Goal: Task Accomplishment & Management: Manage account settings

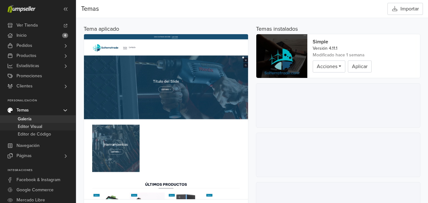
click at [32, 125] on span "Editor Visual" at bounding box center [30, 127] width 24 height 8
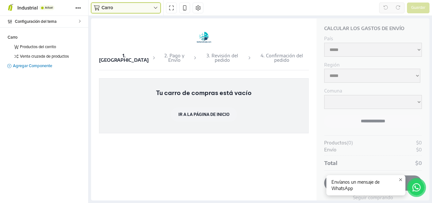
click at [157, 8] on icon "button" at bounding box center [156, 7] width 4 height 5
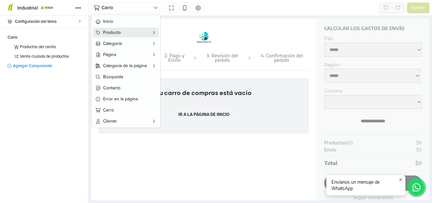
click at [126, 31] on span "Producto" at bounding box center [126, 32] width 46 height 7
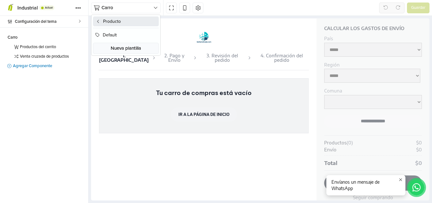
click at [117, 21] on button "Producto" at bounding box center [126, 21] width 66 height 10
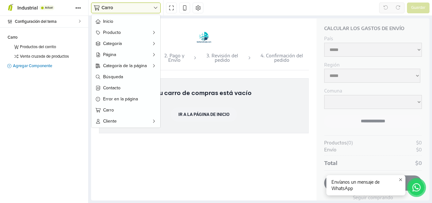
drag, startPoint x: 117, startPoint y: 21, endPoint x: 120, endPoint y: 5, distance: 15.4
click at [119, 5] on div "Carro Inicio Producto Categoría Página Categoría de la página Búsqueda Contacto…" at bounding box center [126, 8] width 70 height 11
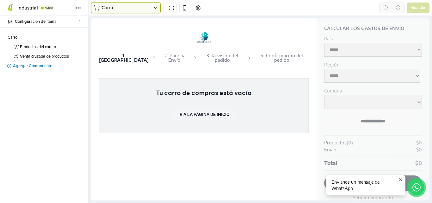
click at [121, 7] on span "Carro" at bounding box center [128, 7] width 52 height 7
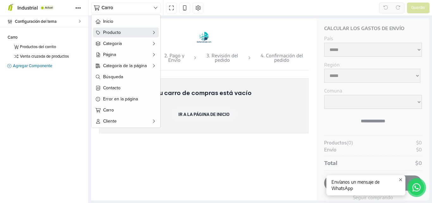
click at [125, 35] on span "Producto" at bounding box center [126, 32] width 46 height 7
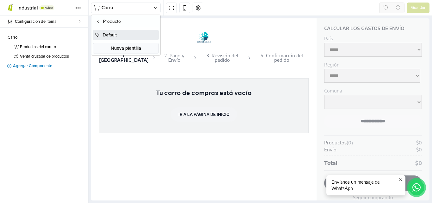
click at [128, 35] on button "Default" at bounding box center [126, 35] width 66 height 10
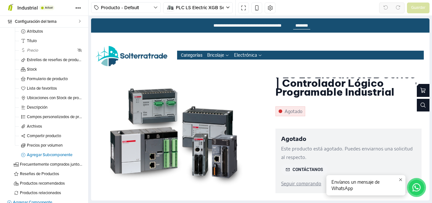
scroll to position [88, 0]
click at [78, 115] on icon at bounding box center [80, 116] width 4 height 4
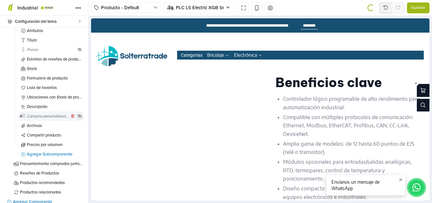
scroll to position [355, 0]
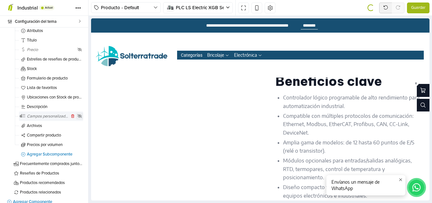
click at [78, 115] on icon at bounding box center [80, 116] width 5 height 4
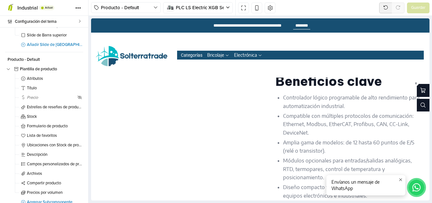
scroll to position [39, 0]
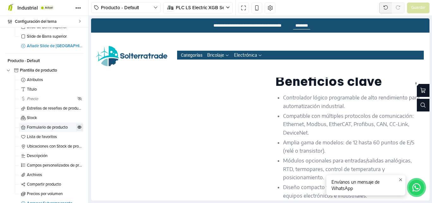
click at [78, 126] on icon at bounding box center [80, 127] width 4 height 4
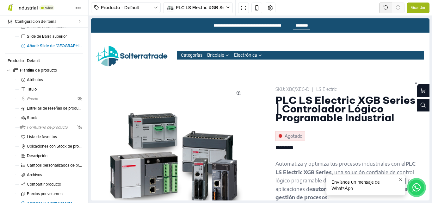
scroll to position [33, 0]
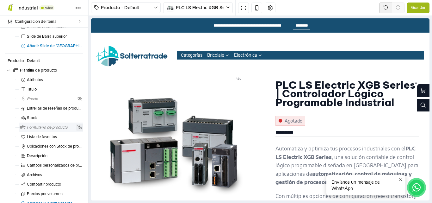
click at [78, 128] on icon at bounding box center [80, 127] width 5 height 4
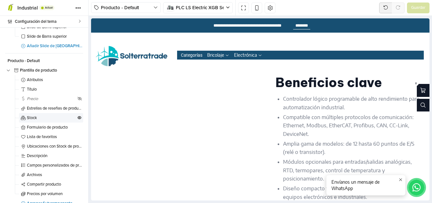
scroll to position [355, 0]
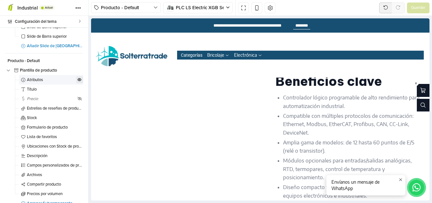
click at [78, 79] on icon at bounding box center [80, 80] width 4 height 4
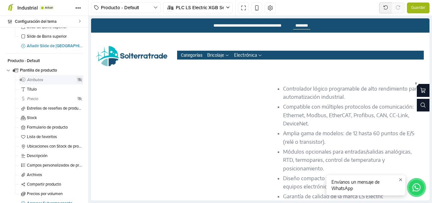
scroll to position [351, 0]
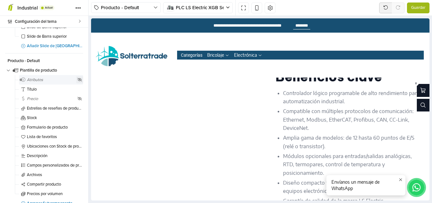
click at [78, 79] on icon at bounding box center [80, 80] width 5 height 4
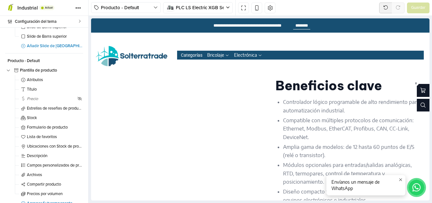
scroll to position [355, 0]
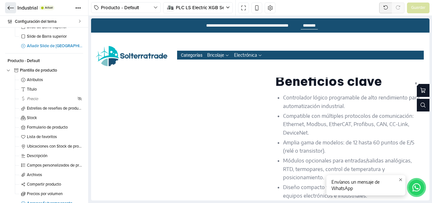
click at [11, 7] on icon at bounding box center [11, 8] width 6 height 6
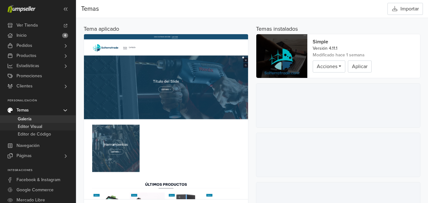
click at [41, 125] on span "Editor Visual" at bounding box center [30, 127] width 24 height 8
click at [34, 55] on span "Productos" at bounding box center [26, 56] width 20 height 10
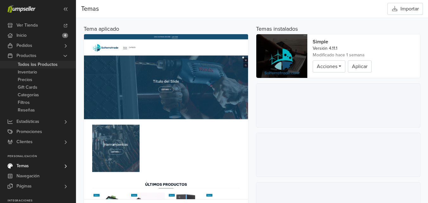
click at [36, 66] on span "Todos los Productos" at bounding box center [38, 65] width 40 height 8
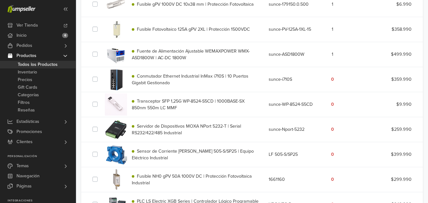
scroll to position [130, 0]
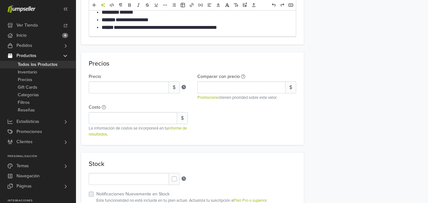
scroll to position [456, 0]
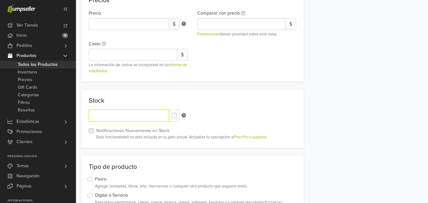
drag, startPoint x: 125, startPoint y: 116, endPoint x: 83, endPoint y: 109, distance: 43.0
click at [83, 109] on div "Stock Stock Units * Notificaciones Nuevamente en Stock Esta funcionalidad no es…" at bounding box center [192, 118] width 223 height 59
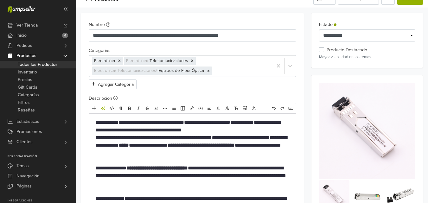
scroll to position [0, 0]
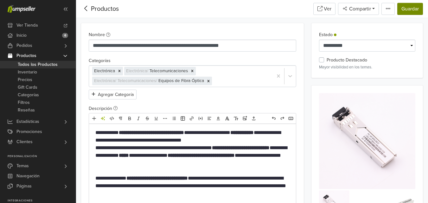
type input "*"
click at [414, 7] on button "Guardar" at bounding box center [410, 9] width 26 height 12
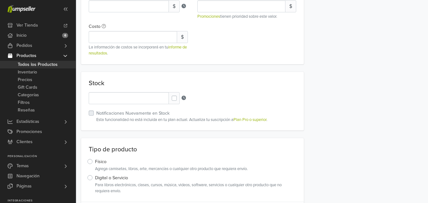
scroll to position [469, 0]
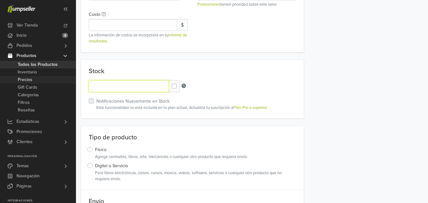
drag, startPoint x: 76, startPoint y: 81, endPoint x: 67, endPoint y: 80, distance: 9.3
click at [67, 80] on div "Ver Tienda Inicio 6 Pedidos Todos los Pedidos Beta" at bounding box center [214, 141] width 428 height 1221
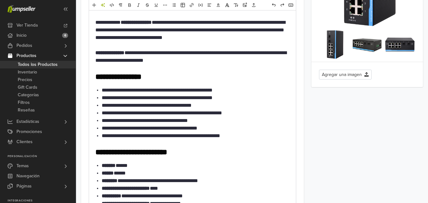
scroll to position [0, 0]
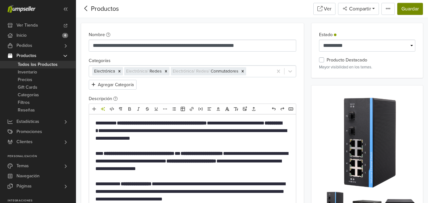
type input "*"
click at [408, 8] on button "Guardar" at bounding box center [410, 9] width 26 height 12
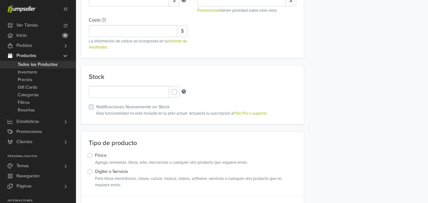
scroll to position [468, 0]
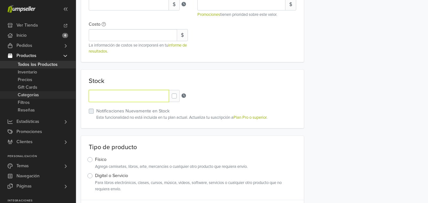
drag, startPoint x: 97, startPoint y: 94, endPoint x: 68, endPoint y: 94, distance: 29.4
click at [68, 94] on div "Ver Tienda Inicio 6 Pedidos Todos los Pedidos Beta" at bounding box center [214, 147] width 428 height 1231
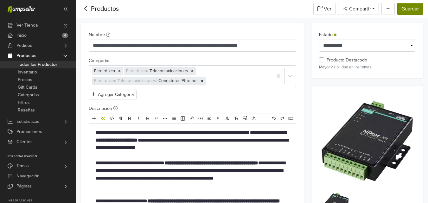
type input "*"
click at [410, 5] on button "Guardar" at bounding box center [410, 9] width 26 height 12
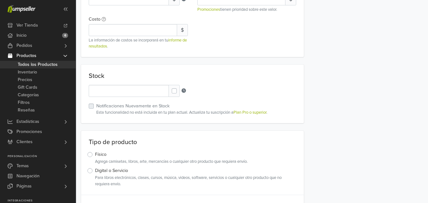
scroll to position [418, 0]
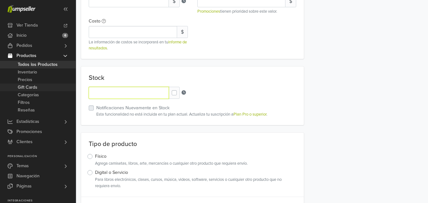
drag, startPoint x: 103, startPoint y: 90, endPoint x: 66, endPoint y: 91, distance: 36.4
click at [67, 91] on div "Ver Tienda Inicio 6 Pedidos Todos los Pedidos Beta" at bounding box center [214, 171] width 428 height 1178
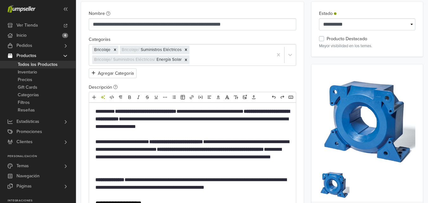
scroll to position [0, 0]
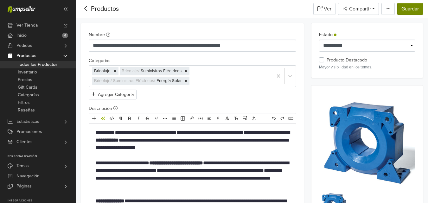
type input "*"
click at [413, 3] on button "Guardar" at bounding box center [410, 9] width 26 height 12
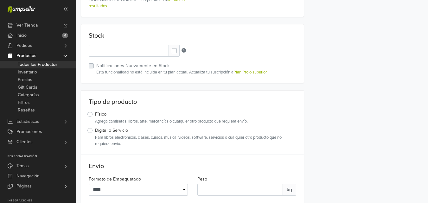
scroll to position [450, 0]
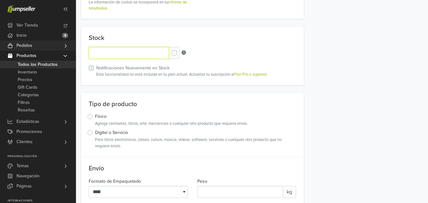
drag, startPoint x: 91, startPoint y: 52, endPoint x: 52, endPoint y: 49, distance: 39.7
click at [52, 49] on div "Ver Tienda Inicio 6 Pedidos Todos los Pedidos Beta" at bounding box center [214, 135] width 428 height 1170
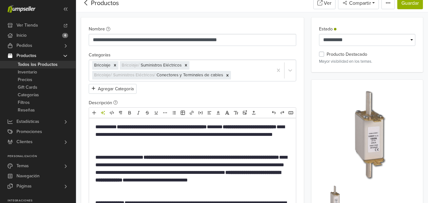
scroll to position [0, 0]
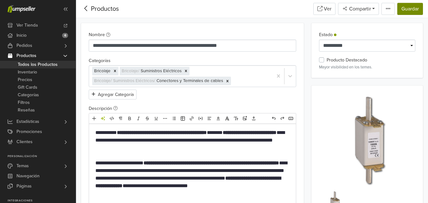
type input "*"
click at [403, 10] on button "Guardar" at bounding box center [410, 9] width 26 height 12
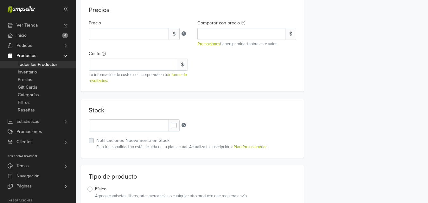
scroll to position [504, 0]
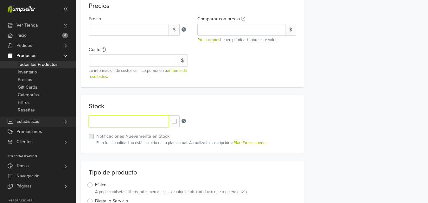
drag, startPoint x: 119, startPoint y: 119, endPoint x: 42, endPoint y: 117, distance: 77.0
click at [42, 117] on div "Ver Tienda Inicio 6 Pedidos Todos los Pedidos Beta" at bounding box center [214, 142] width 428 height 1292
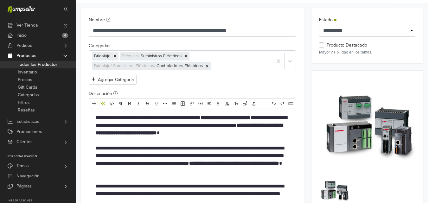
scroll to position [9, 0]
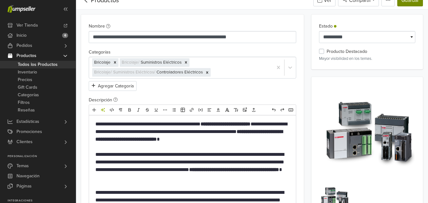
type input "*"
click at [419, 2] on button "Guardar" at bounding box center [410, 0] width 26 height 12
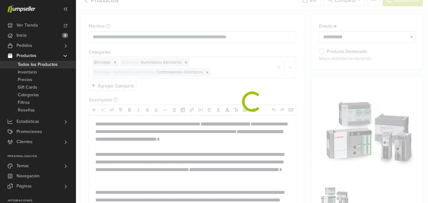
scroll to position [0, 0]
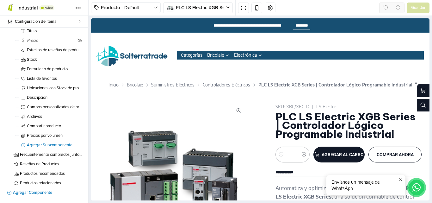
scroll to position [96, 0]
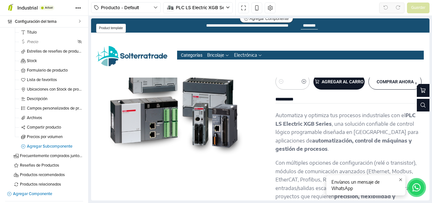
select select "******"
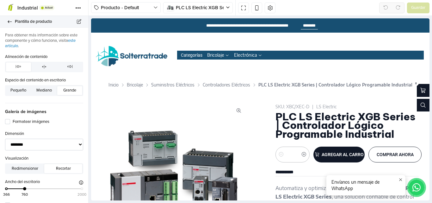
click at [9, 20] on icon at bounding box center [9, 22] width 5 height 4
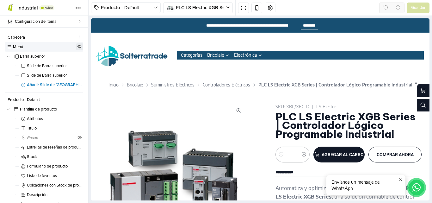
click at [78, 47] on icon at bounding box center [80, 46] width 4 height 3
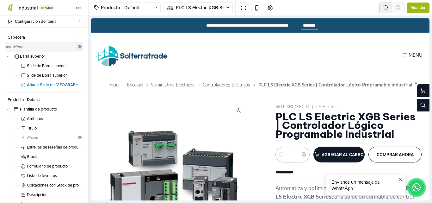
click at [78, 47] on icon at bounding box center [80, 47] width 5 height 4
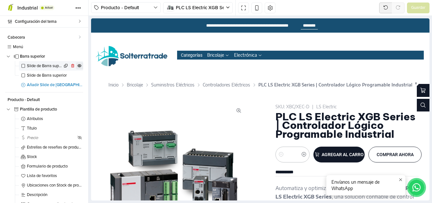
click at [78, 66] on icon at bounding box center [80, 66] width 4 height 4
click at [78, 66] on icon at bounding box center [80, 66] width 5 height 4
click at [78, 110] on icon at bounding box center [80, 108] width 4 height 3
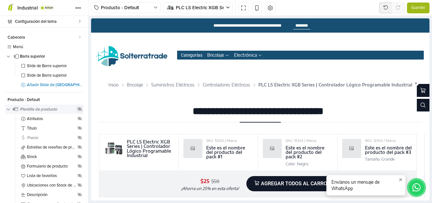
click at [78, 110] on icon at bounding box center [80, 109] width 5 height 4
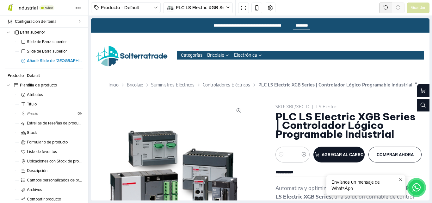
drag, startPoint x: 428, startPoint y: 76, endPoint x: 523, endPoint y: 51, distance: 97.6
click at [78, 123] on icon at bounding box center [80, 123] width 4 height 4
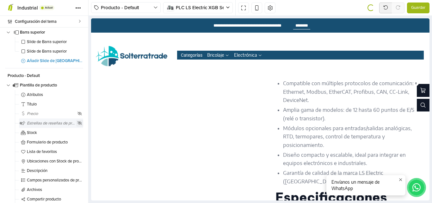
scroll to position [319, 0]
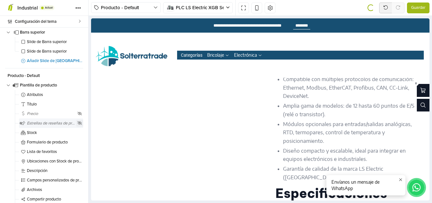
click at [78, 123] on icon at bounding box center [80, 123] width 5 height 4
click at [78, 123] on icon at bounding box center [80, 123] width 4 height 4
click at [78, 123] on icon at bounding box center [80, 123] width 5 height 4
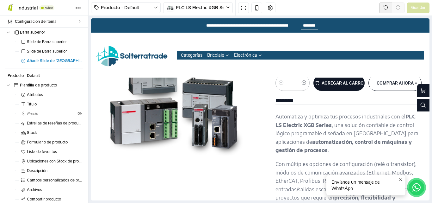
scroll to position [74, 0]
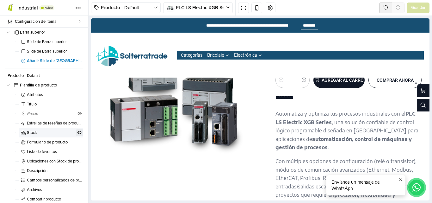
click at [78, 133] on icon at bounding box center [80, 132] width 4 height 3
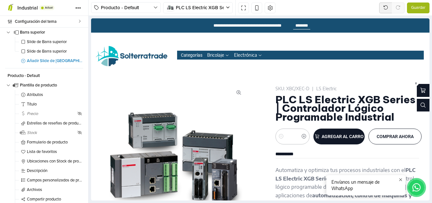
scroll to position [23, 0]
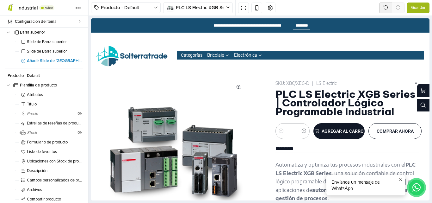
drag, startPoint x: 426, startPoint y: 77, endPoint x: 523, endPoint y: 61, distance: 98.6
click at [78, 141] on icon at bounding box center [80, 142] width 4 height 4
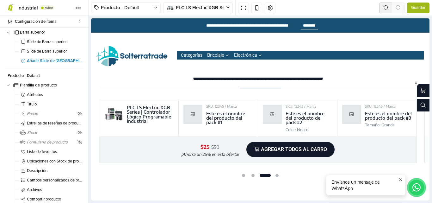
scroll to position [701, 0]
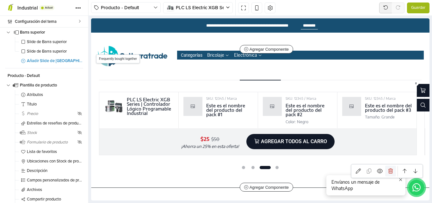
click at [386, 166] on link at bounding box center [391, 171] width 11 height 11
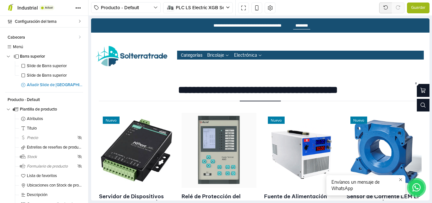
scroll to position [685, 0]
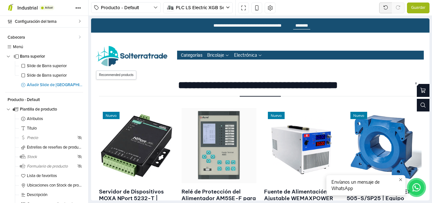
click at [162, 92] on div "**********" at bounding box center [260, 94] width 331 height 27
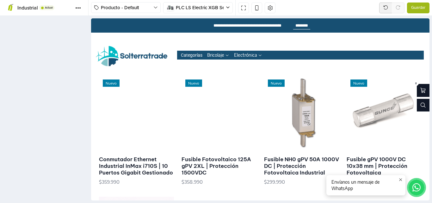
scroll to position [847, 0]
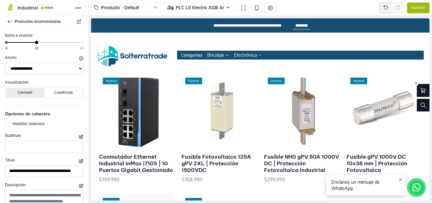
click at [27, 91] on button "Carrusel" at bounding box center [25, 92] width 38 height 9
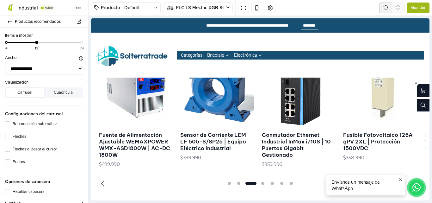
scroll to position [730, 0]
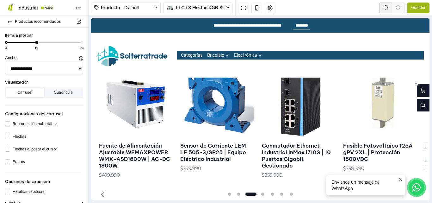
click at [13, 124] on label "Reproducción automática" at bounding box center [48, 124] width 71 height 6
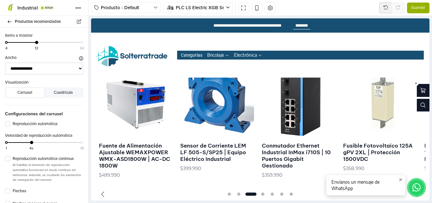
click at [423, 11] on span "Guardar" at bounding box center [419, 8] width 14 height 6
